Goal: Find specific page/section: Find specific page/section

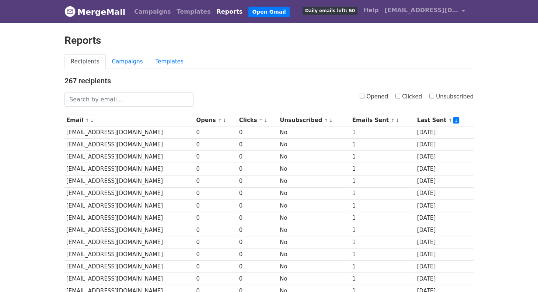
click at [386, 99] on label "Opened" at bounding box center [373, 96] width 28 height 8
click at [364, 98] on input "Opened" at bounding box center [361, 96] width 5 height 5
checkbox input "true"
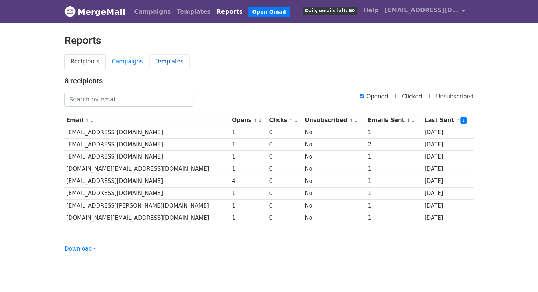
click at [157, 65] on link "Templates" at bounding box center [169, 61] width 41 height 15
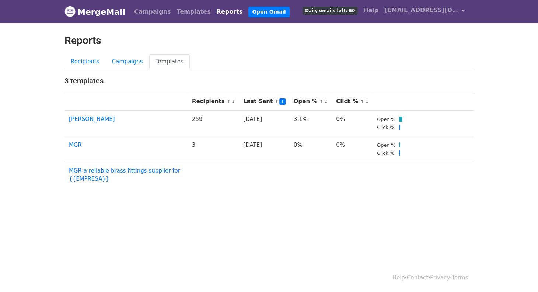
click at [457, 209] on body "MergeMail Campaigns Templates Reports Open Gmail Daily emails left: 50 Help ins…" at bounding box center [269, 111] width 538 height 223
